Goal: Book appointment/travel/reservation

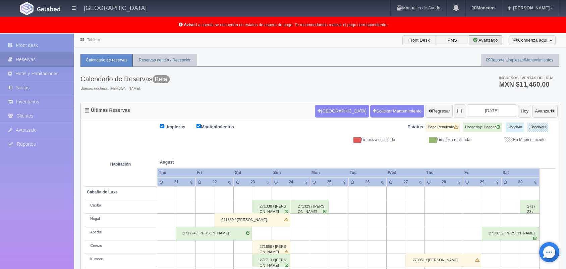
scroll to position [93, 0]
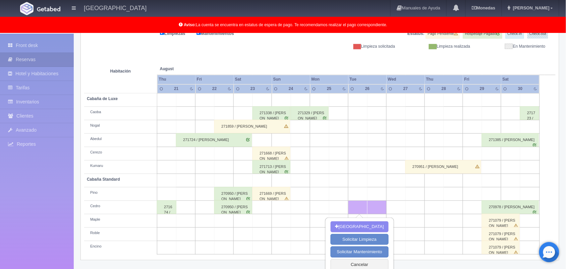
click at [456, 235] on td at bounding box center [453, 233] width 19 height 13
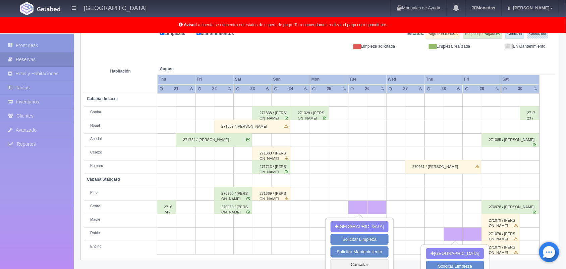
click at [414, 138] on td at bounding box center [415, 139] width 19 height 13
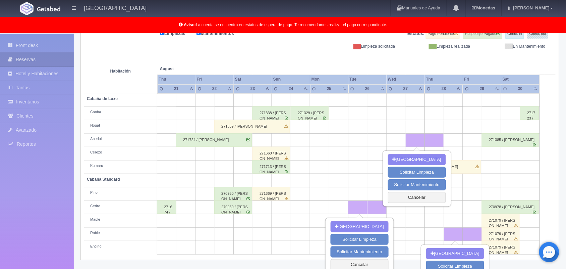
click at [210, 103] on td at bounding box center [204, 99] width 19 height 13
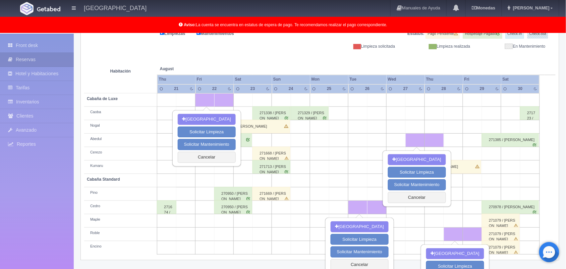
click at [172, 98] on td at bounding box center [166, 99] width 19 height 13
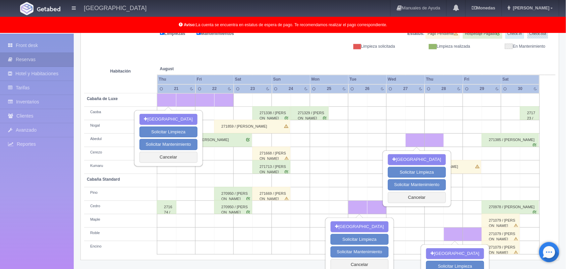
click at [299, 244] on td at bounding box center [300, 247] width 19 height 13
click at [235, 265] on div "Últimas Reservas [GEOGRAPHIC_DATA] Solicitar Mantenimiento Regresar [DATE] [DAT…" at bounding box center [319, 138] width 489 height 259
click at [174, 153] on button "Cancelar" at bounding box center [168, 157] width 58 height 11
